Goal: Transaction & Acquisition: Purchase product/service

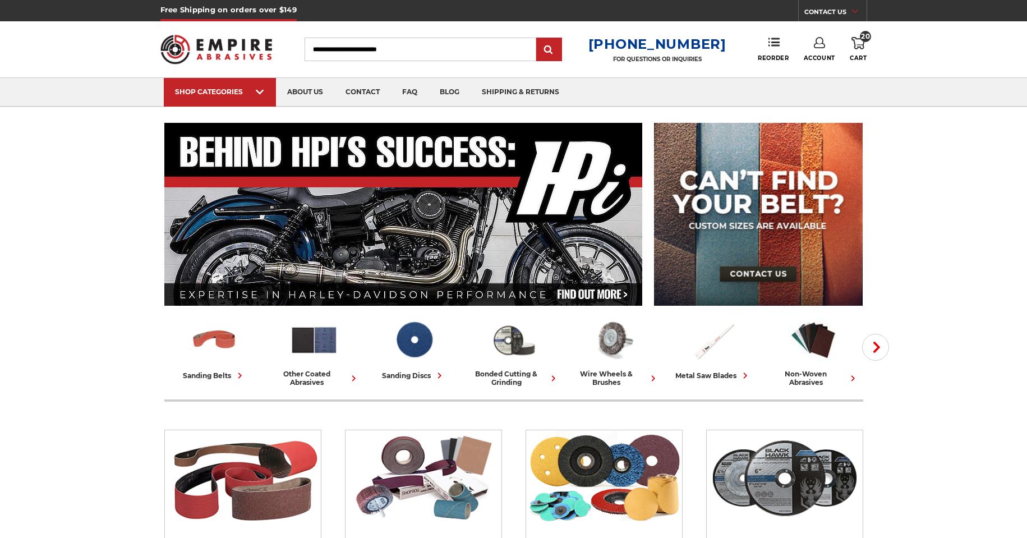
click at [824, 57] on span "Account" at bounding box center [819, 57] width 31 height 7
click at [867, 35] on span "20" at bounding box center [865, 36] width 11 height 11
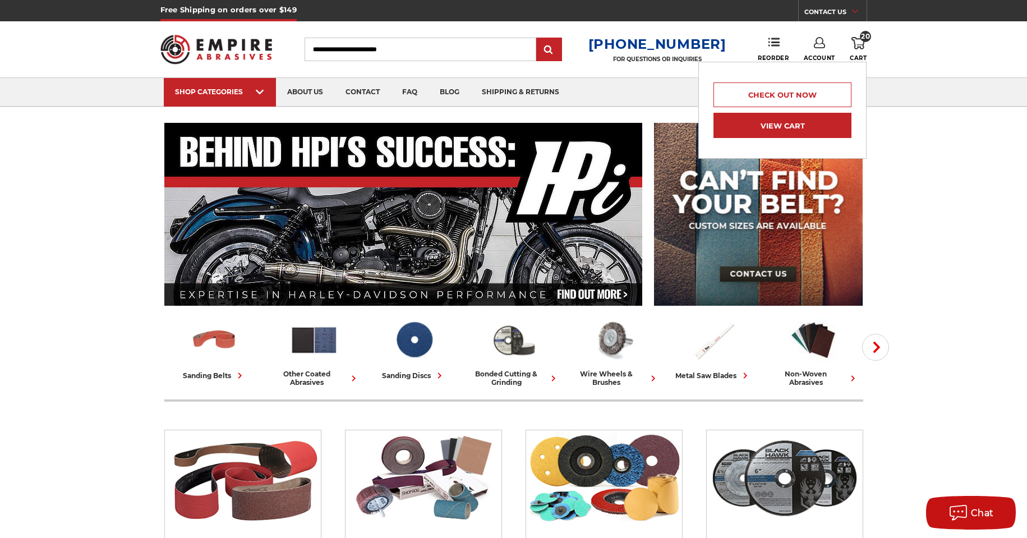
click at [784, 132] on link "View Cart" at bounding box center [783, 125] width 138 height 25
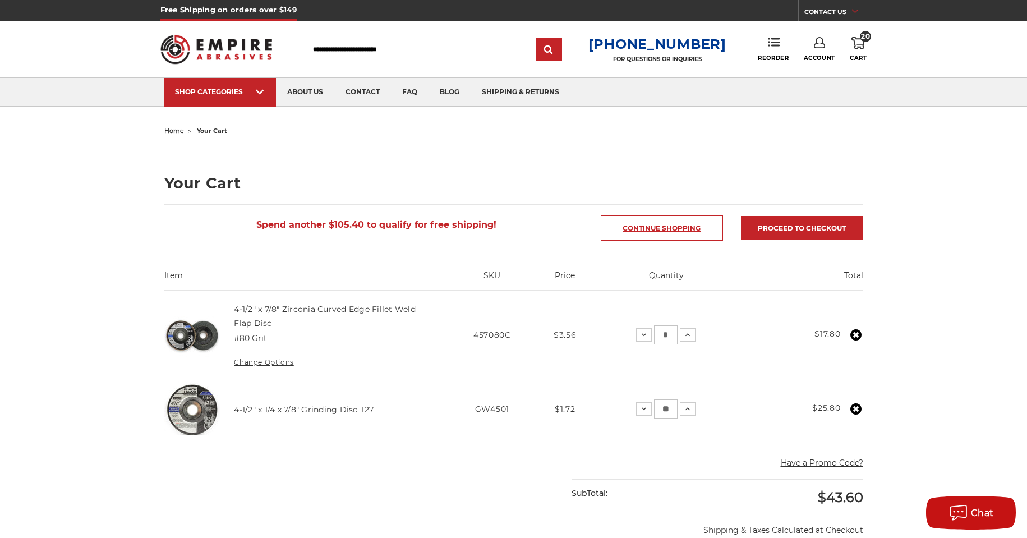
click at [702, 225] on link "Continue Shopping" at bounding box center [662, 227] width 122 height 25
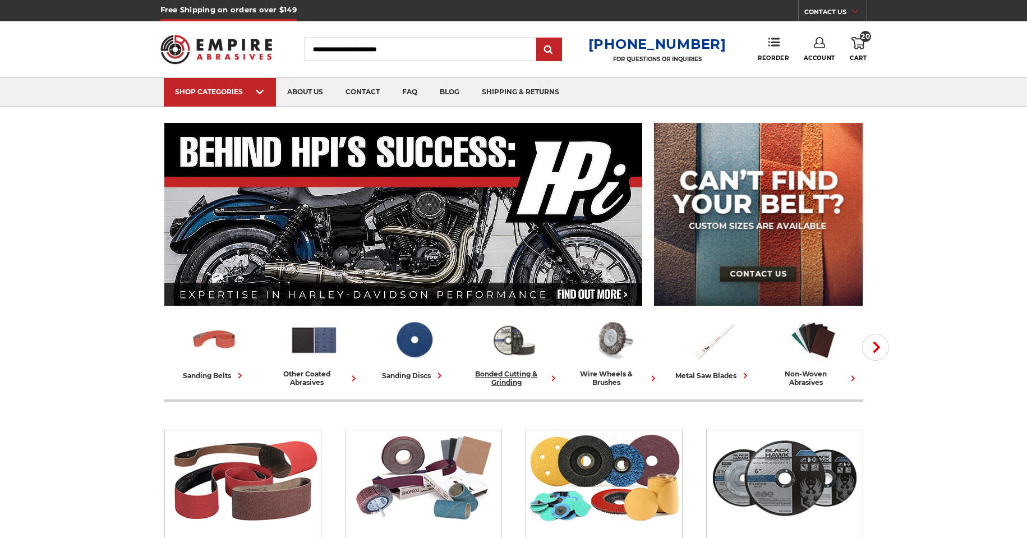
click at [495, 373] on div "bonded cutting & grinding" at bounding box center [514, 378] width 91 height 17
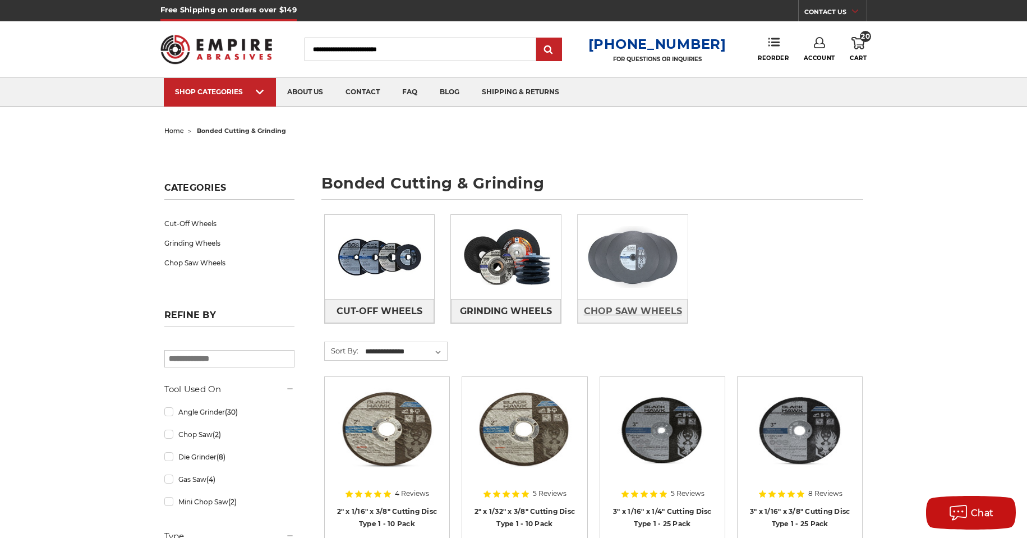
click at [631, 309] on span "Chop Saw Wheels" at bounding box center [633, 311] width 98 height 19
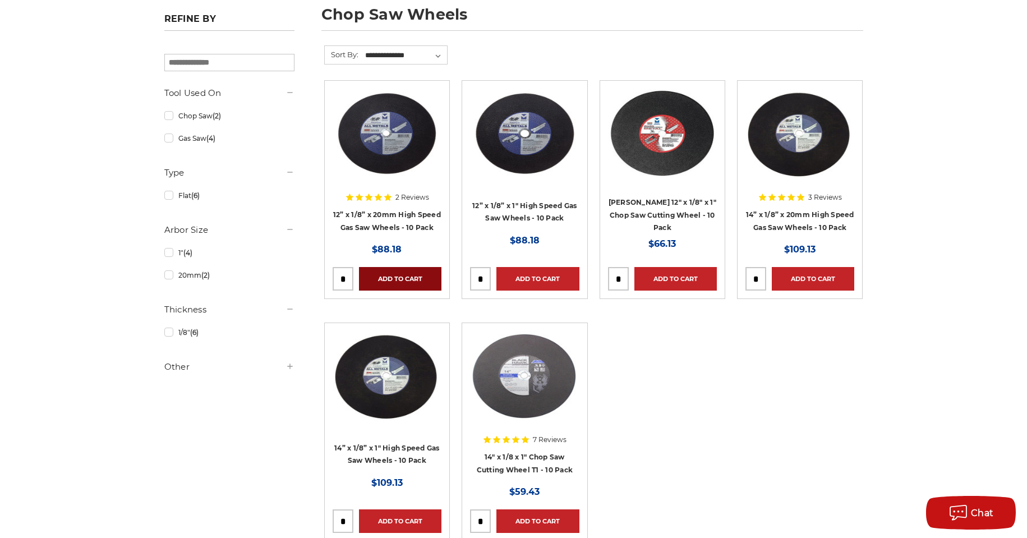
scroll to position [167, 0]
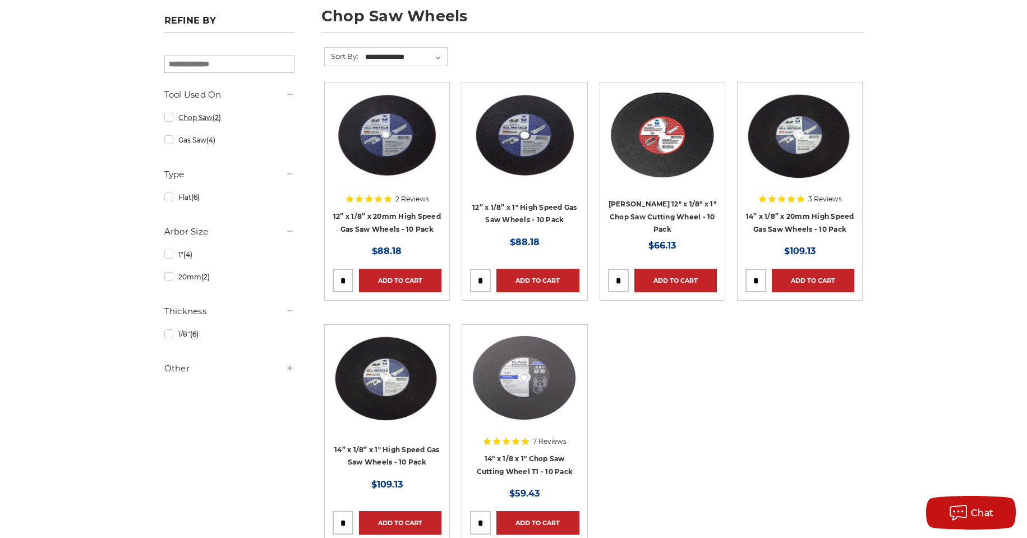
click at [164, 118] on link "Chop Saw (2)" at bounding box center [229, 118] width 130 height 20
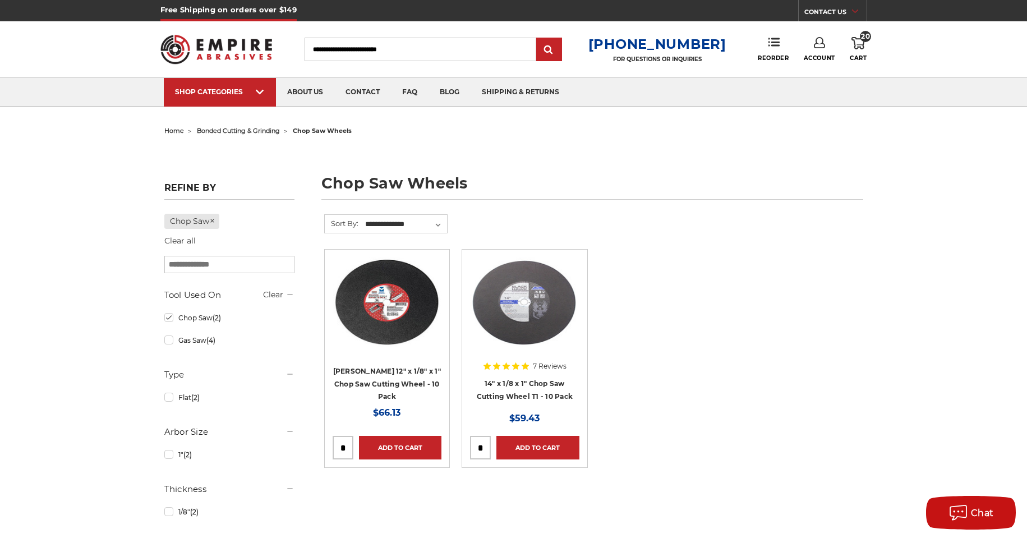
click at [379, 313] on img at bounding box center [387, 303] width 109 height 90
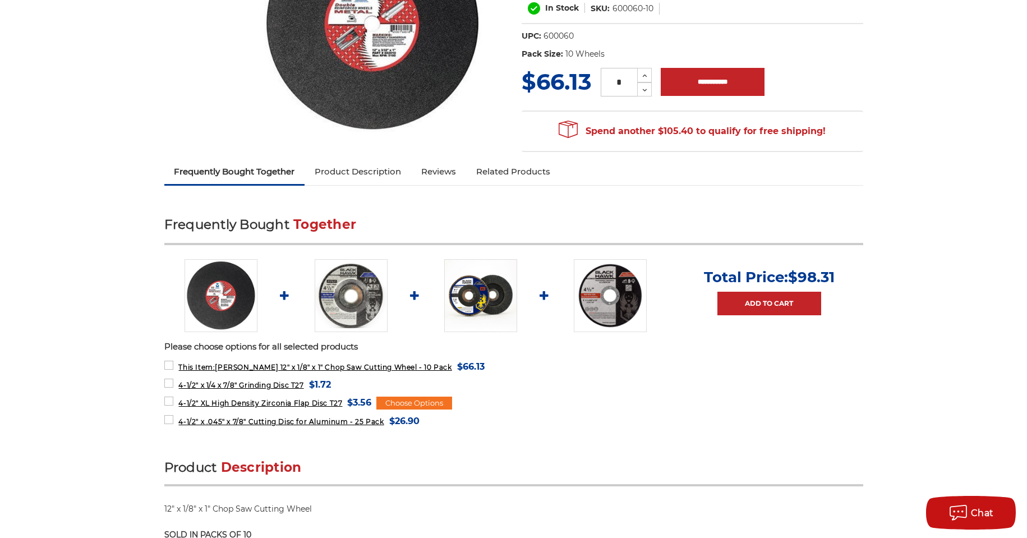
scroll to position [56, 0]
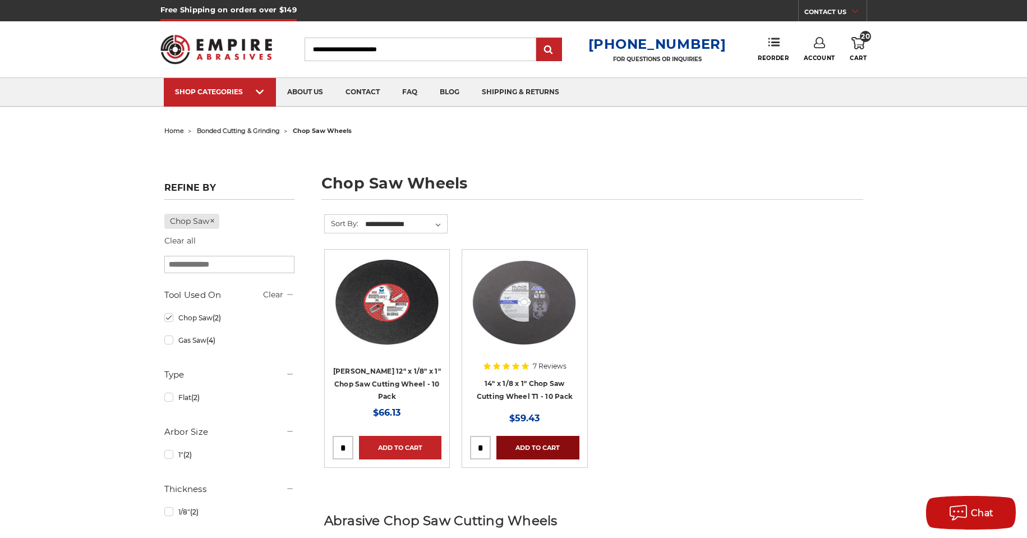
click at [549, 444] on link "Add to Cart" at bounding box center [538, 448] width 82 height 24
